Goal: Book appointment/travel/reservation

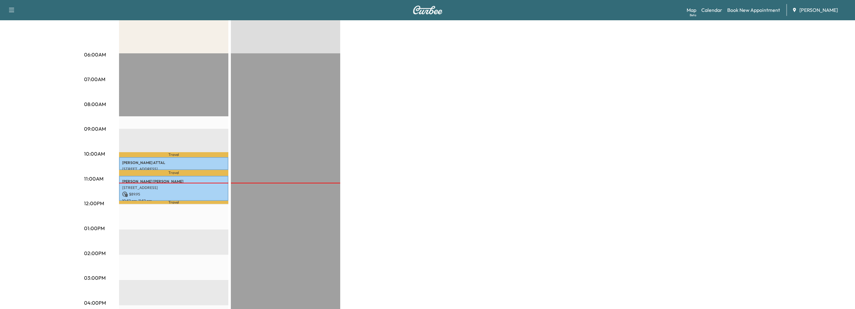
scroll to position [94, 0]
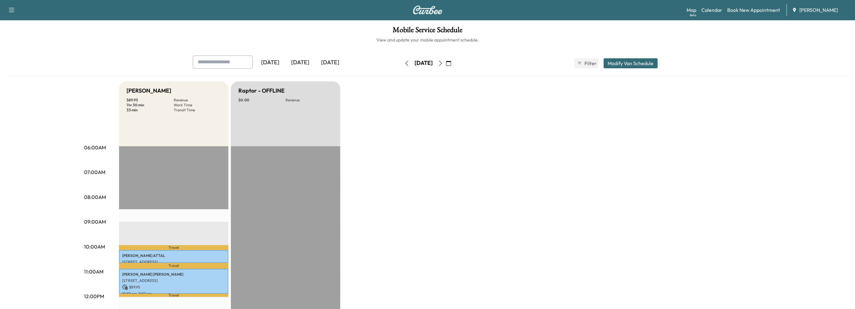
click at [443, 64] on icon "button" at bounding box center [440, 63] width 5 height 5
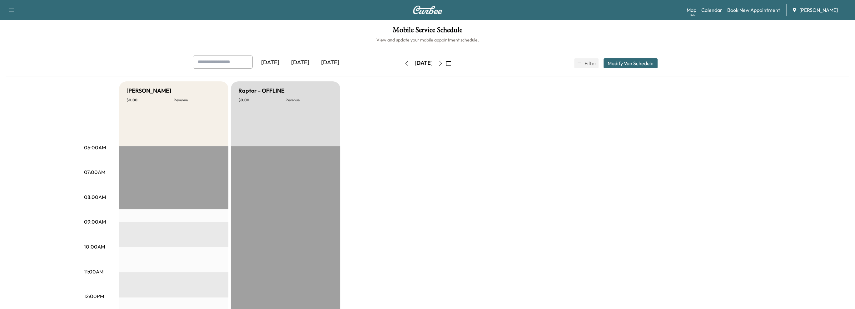
click at [443, 64] on icon "button" at bounding box center [440, 63] width 5 height 5
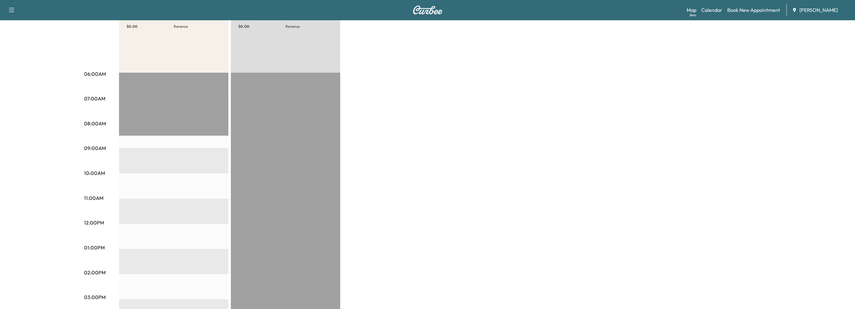
scroll to position [31, 0]
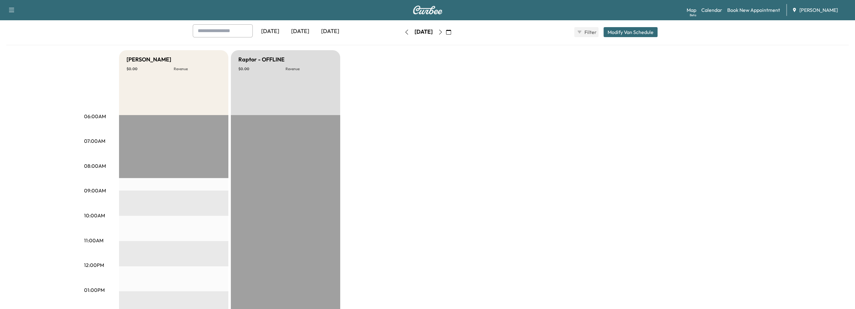
click at [446, 33] on button "button" at bounding box center [440, 32] width 11 height 10
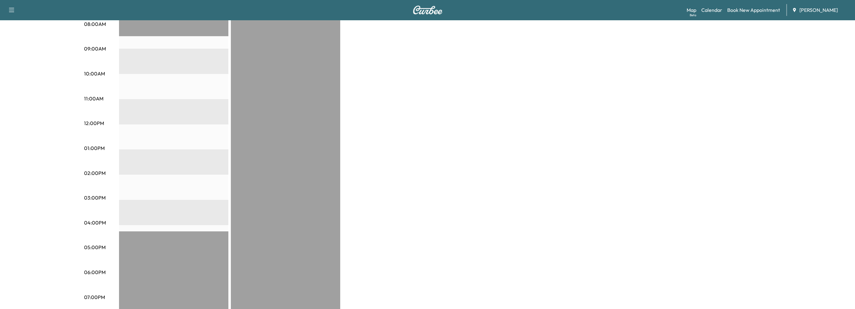
scroll to position [31, 0]
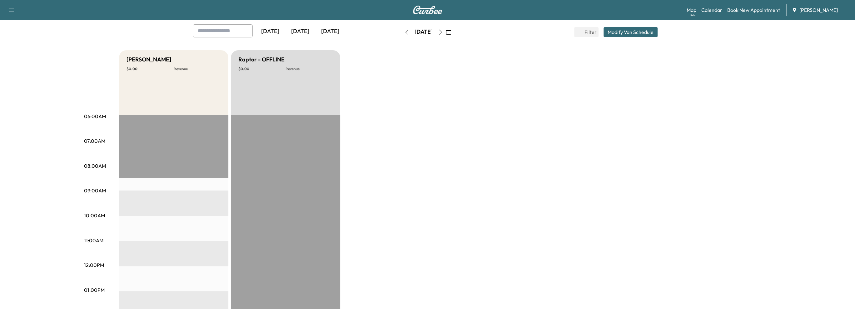
click at [446, 29] on button "button" at bounding box center [440, 32] width 11 height 10
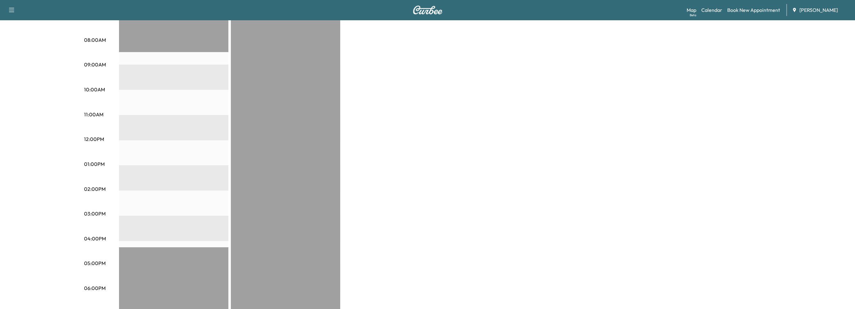
scroll to position [31, 0]
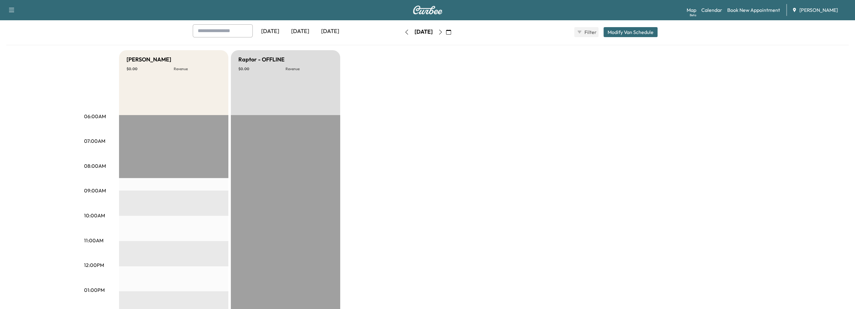
click at [451, 30] on icon "button" at bounding box center [448, 32] width 5 height 5
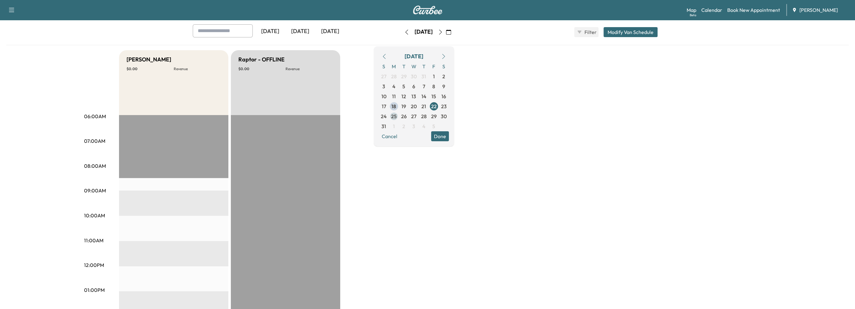
click at [397, 115] on span "25" at bounding box center [394, 116] width 6 height 7
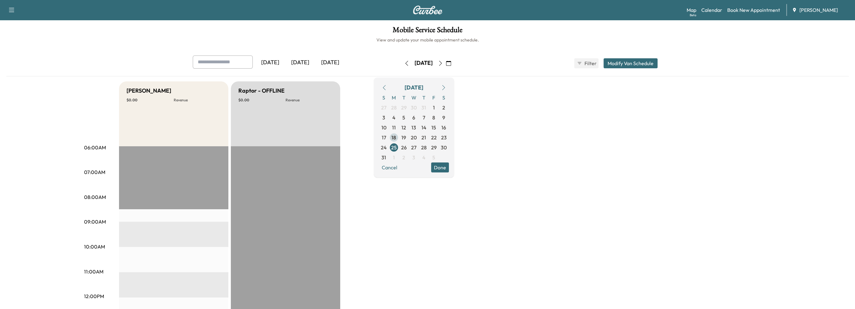
click at [396, 135] on span "18" at bounding box center [393, 137] width 5 height 7
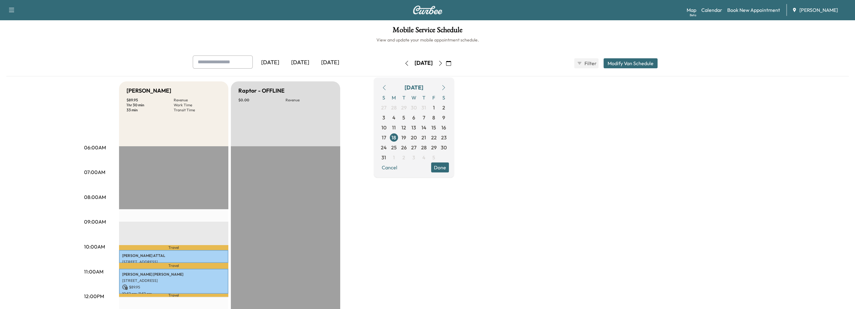
click at [449, 169] on button "Done" at bounding box center [440, 168] width 18 height 10
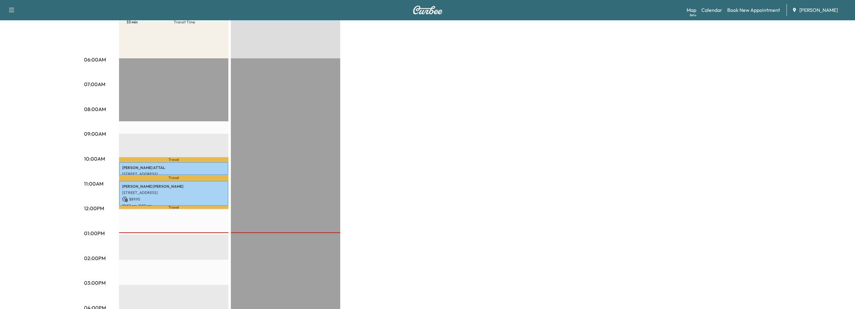
scroll to position [94, 0]
